Goal: Share content

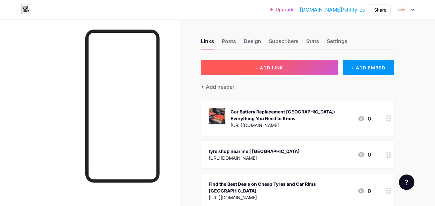
click at [274, 65] on span "+ ADD LINK" at bounding box center [269, 67] width 28 height 5
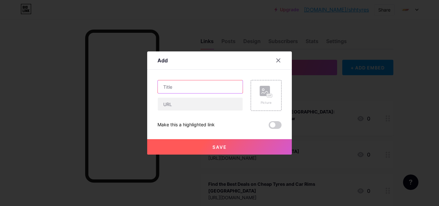
click at [190, 87] on input "text" at bounding box center [200, 86] width 85 height 13
paste input "Why Choosing a Good Tyre Matters for Every Driver"
type input "Why Choosing a Good Tyre Matters for Every Driver"
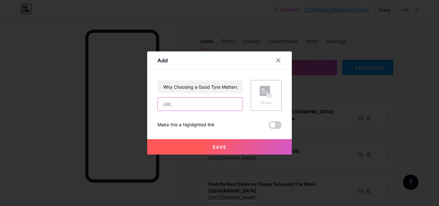
click at [179, 106] on input "text" at bounding box center [200, 104] width 85 height 13
paste input "[URL][DOMAIN_NAME]"
type input "[URL][DOMAIN_NAME]"
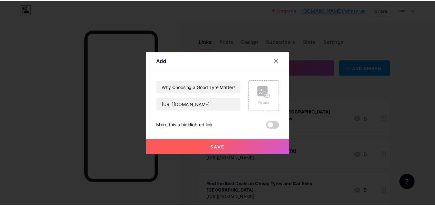
scroll to position [0, 0]
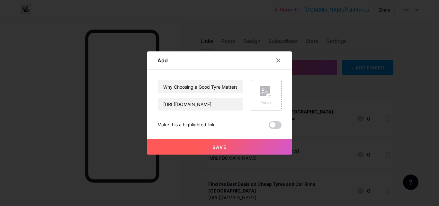
click at [263, 90] on circle at bounding box center [263, 90] width 2 height 2
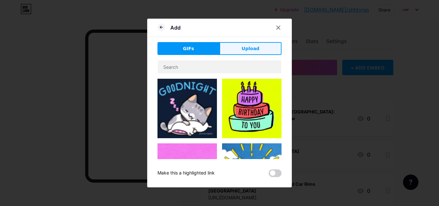
click at [252, 45] on span "Upload" at bounding box center [251, 48] width 18 height 7
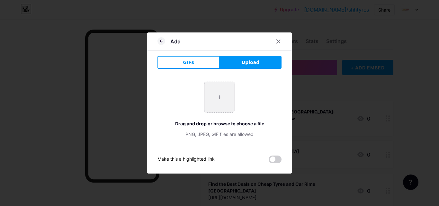
click at [221, 98] on input "file" at bounding box center [220, 97] width 30 height 30
type input "C:\fakepath\images.jpg"
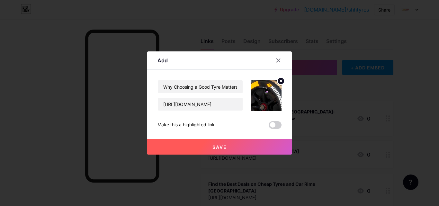
click at [247, 148] on button "Save" at bounding box center [219, 146] width 145 height 15
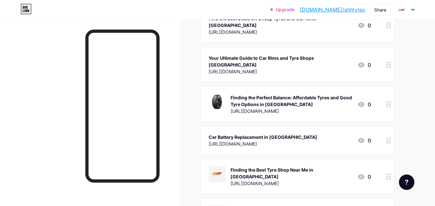
scroll to position [133, 0]
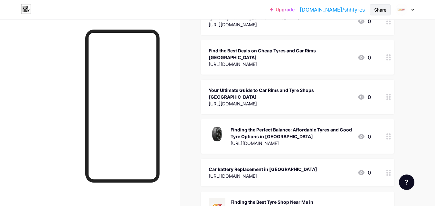
click at [376, 6] on div "Share" at bounding box center [380, 9] width 12 height 7
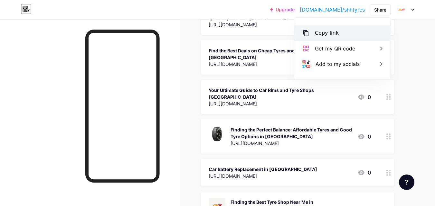
click at [341, 29] on div "Copy link" at bounding box center [342, 32] width 96 height 15
